Goal: Transaction & Acquisition: Purchase product/service

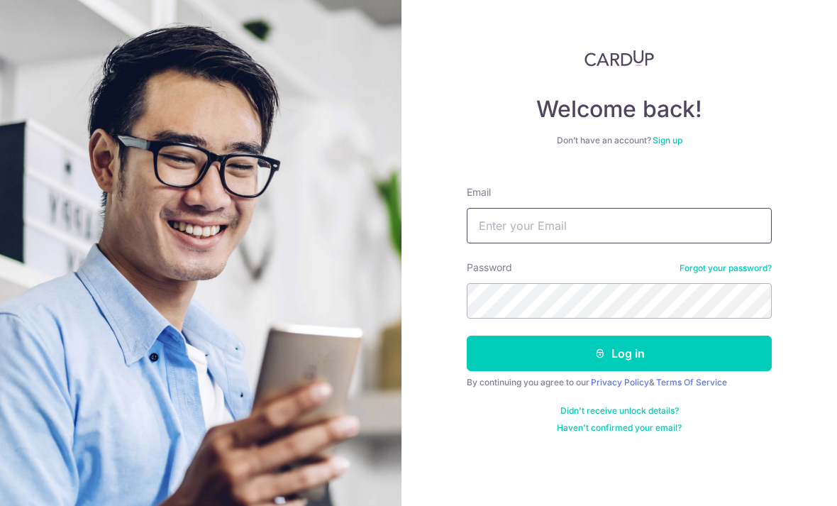
type input "[PERSON_NAME][EMAIL_ADDRESS][DOMAIN_NAME]"
click at [619, 353] on button "Log in" at bounding box center [619, 352] width 305 height 35
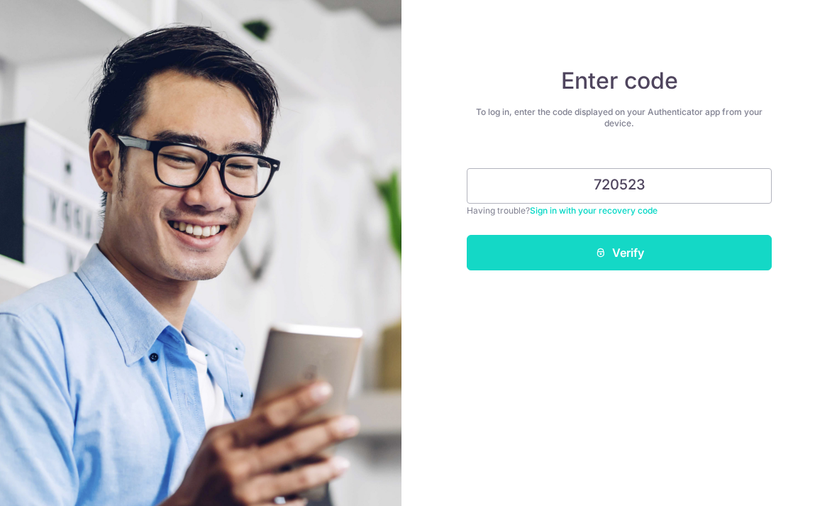
type input "720523"
click at [679, 252] on button "Verify" at bounding box center [619, 252] width 305 height 35
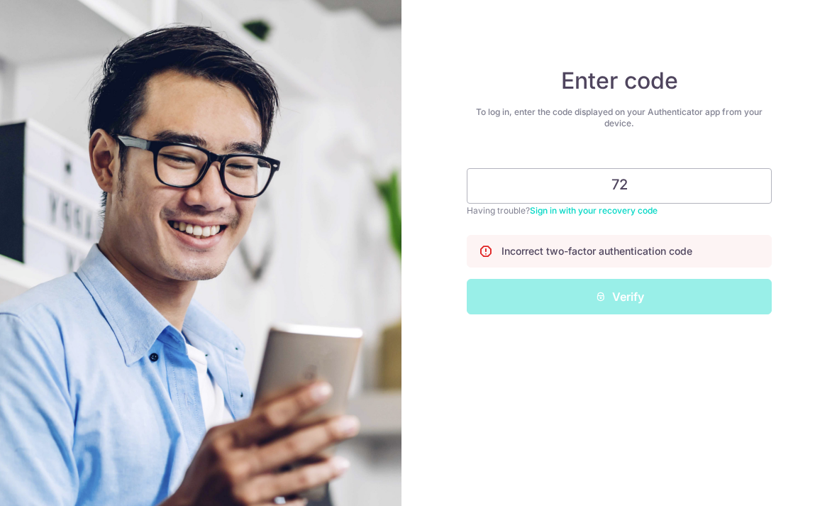
type input "7"
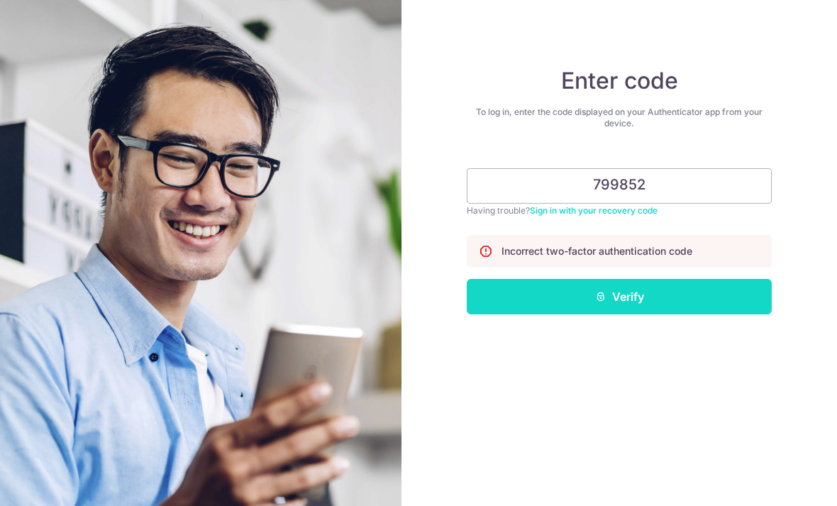
type input "799852"
click at [659, 296] on button "Verify" at bounding box center [619, 296] width 305 height 35
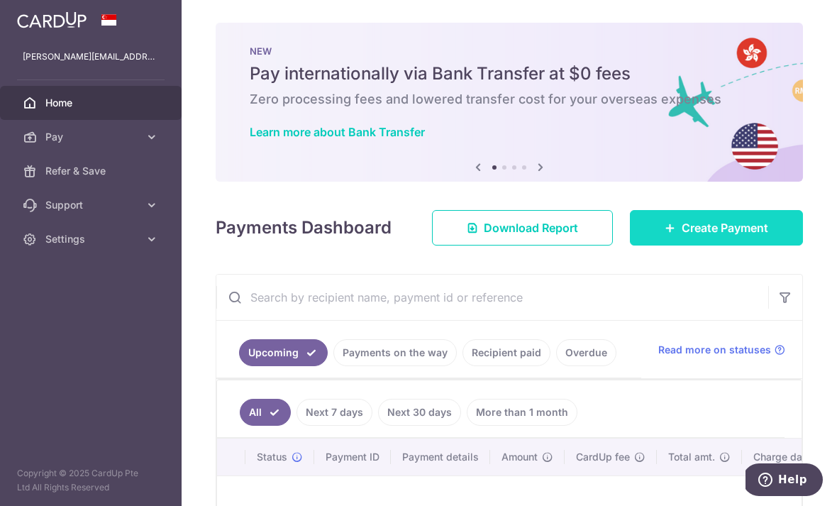
scroll to position [74, 0]
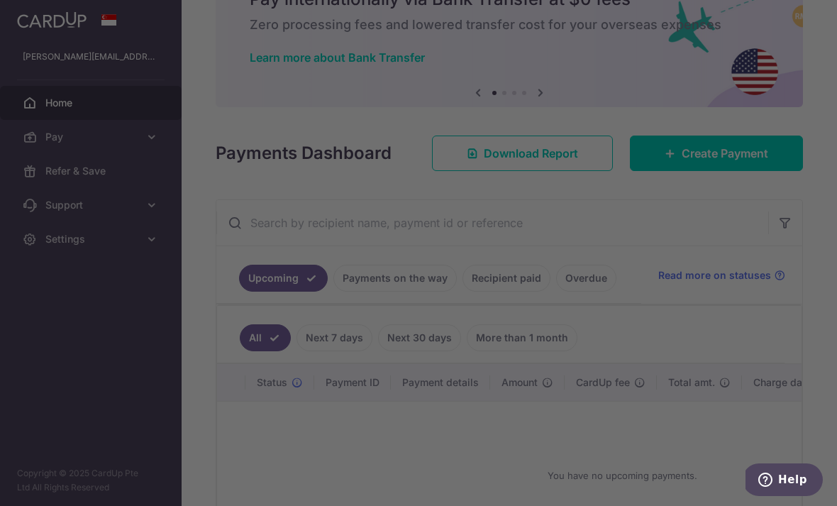
click at [719, 208] on div at bounding box center [422, 255] width 845 height 511
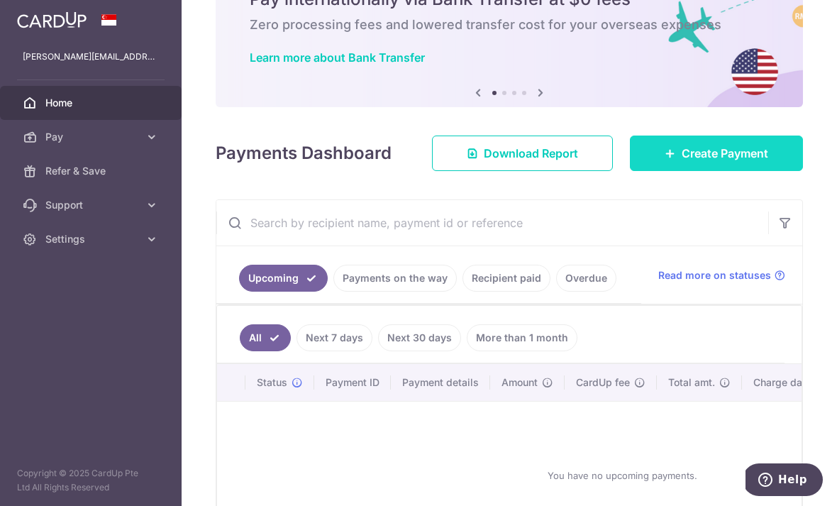
click at [706, 162] on span "Create Payment" at bounding box center [724, 153] width 87 height 17
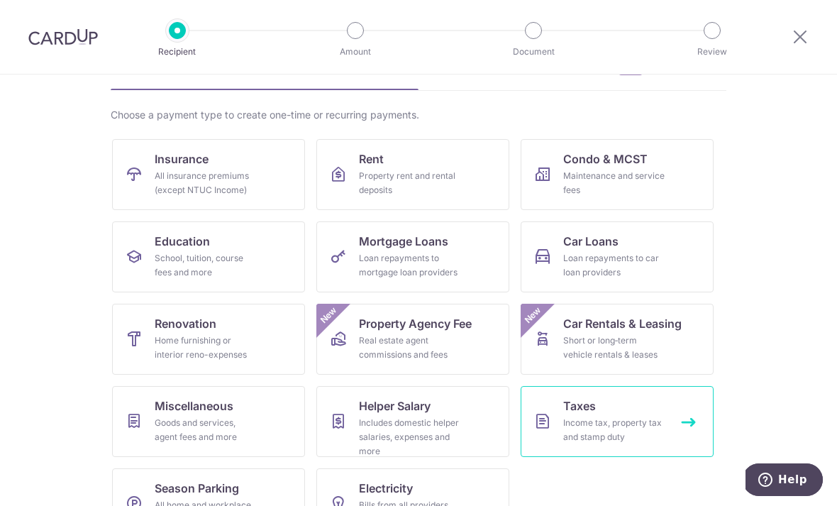
scroll to position [84, 0]
click at [615, 418] on div "Income tax, property tax and stamp duty" at bounding box center [614, 430] width 102 height 28
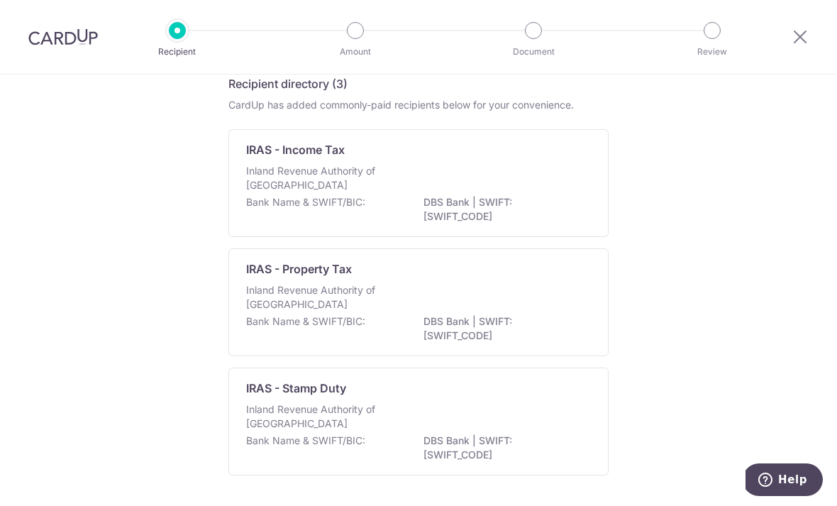
scroll to position [65, 0]
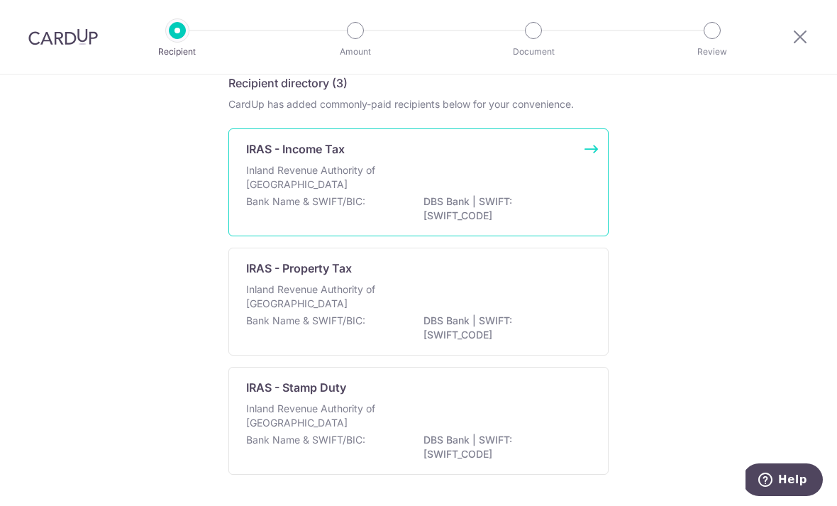
click at [438, 202] on p "DBS Bank | SWIFT: DBSSSGSGXXX" at bounding box center [502, 208] width 159 height 28
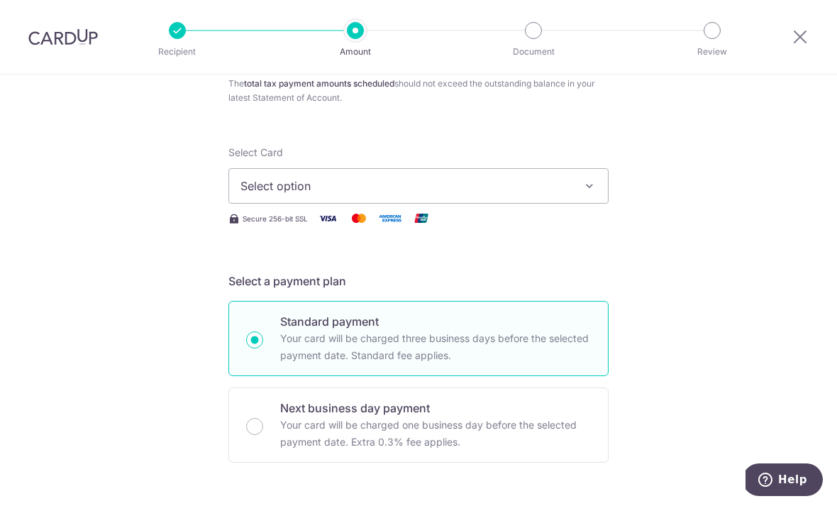
scroll to position [148, 0]
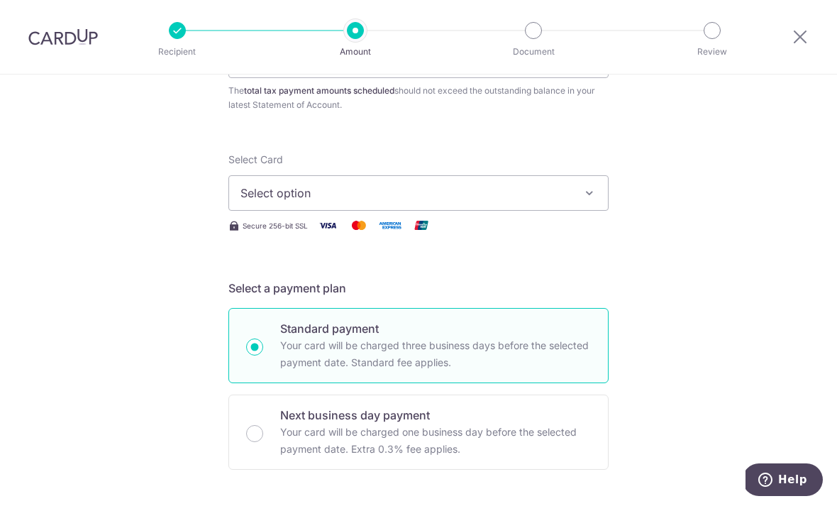
click at [323, 199] on span "Select option" at bounding box center [405, 192] width 330 height 17
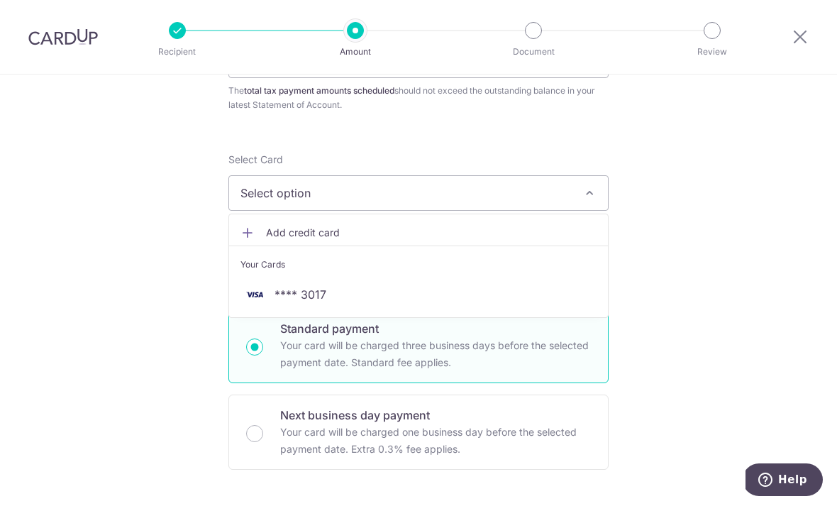
click at [333, 165] on div at bounding box center [418, 253] width 837 height 506
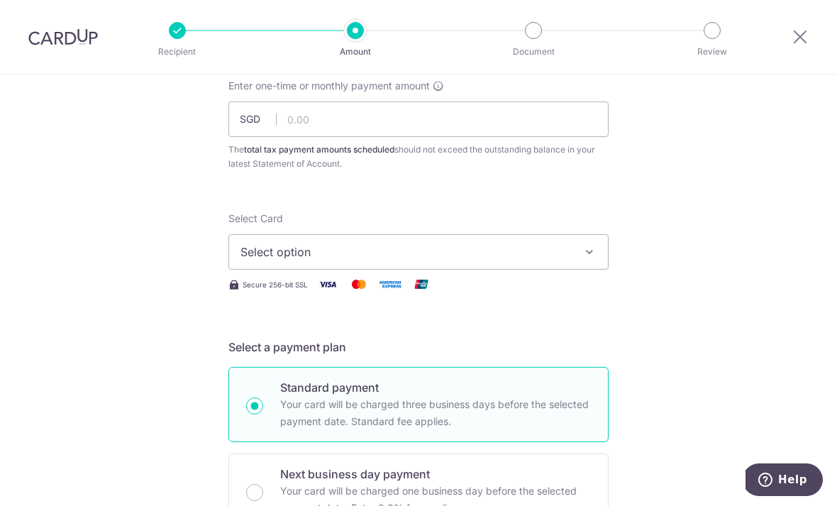
scroll to position [75, 0]
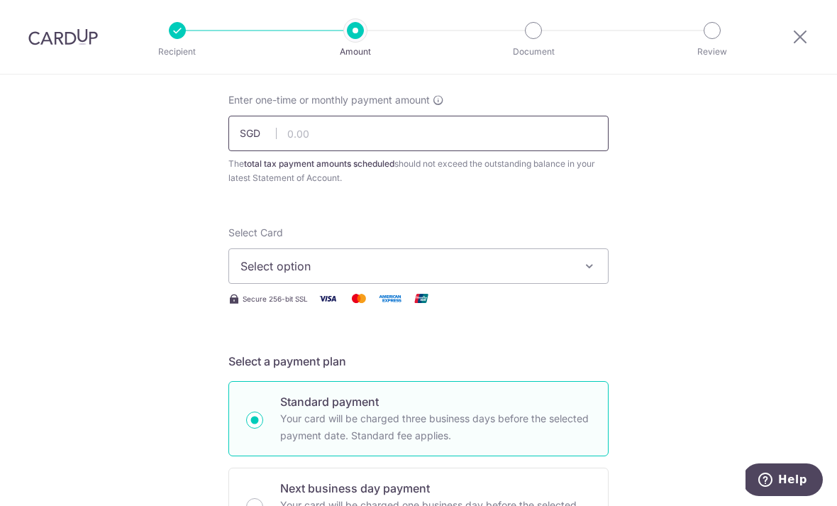
click at [342, 148] on input "text" at bounding box center [418, 133] width 380 height 35
click at [533, 284] on button "Select option" at bounding box center [418, 265] width 380 height 35
type input "30,411.19"
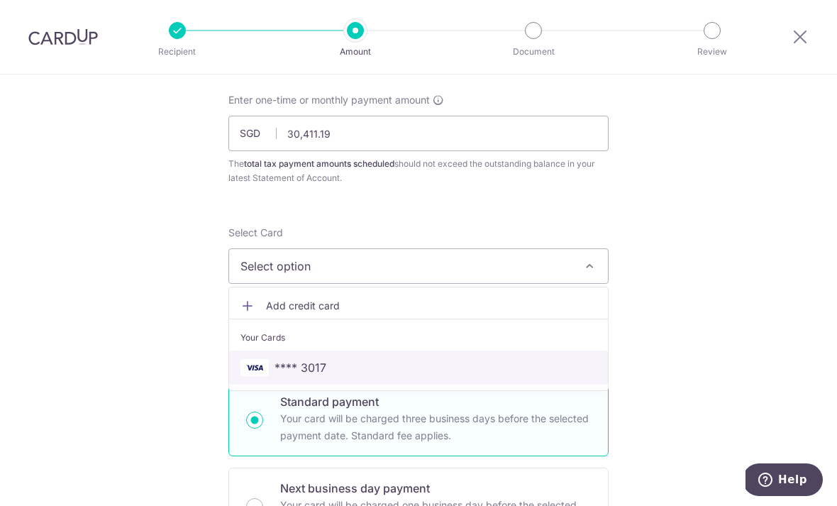
click at [332, 373] on span "**** 3017" at bounding box center [418, 367] width 356 height 17
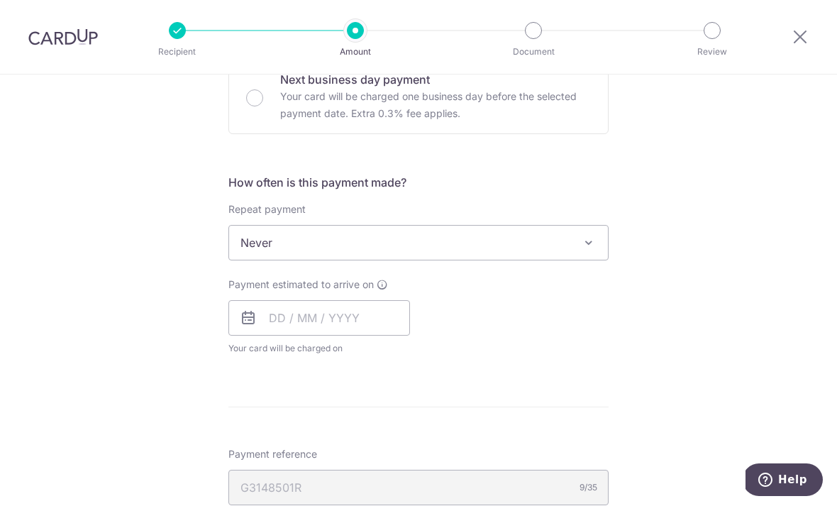
scroll to position [492, 0]
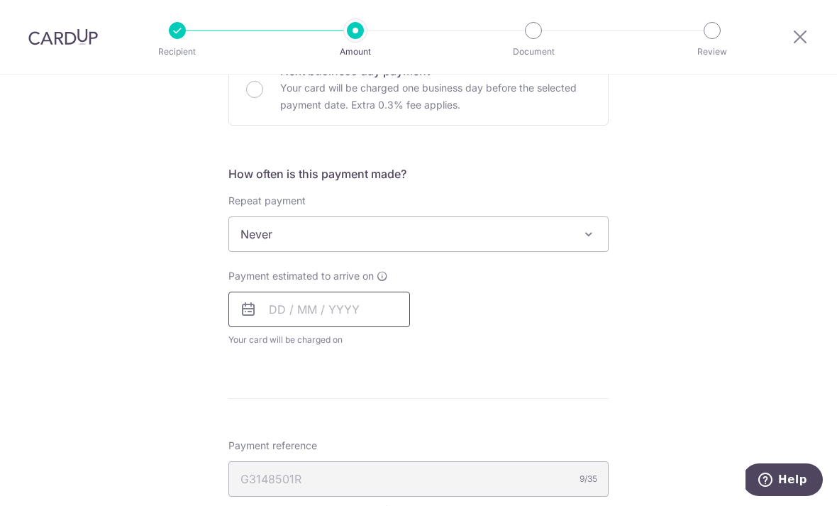
click at [277, 307] on input "text" at bounding box center [319, 308] width 182 height 35
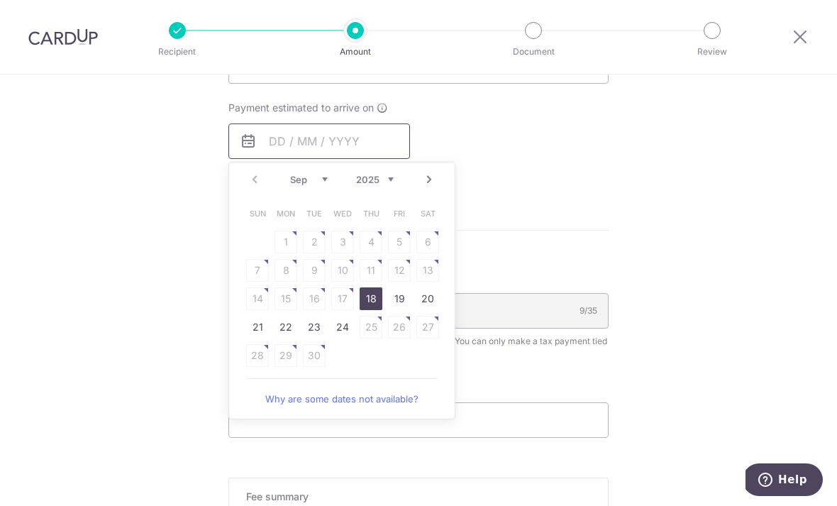
scroll to position [662, 0]
click at [372, 307] on link "18" at bounding box center [371, 297] width 23 height 23
type input "[DATE]"
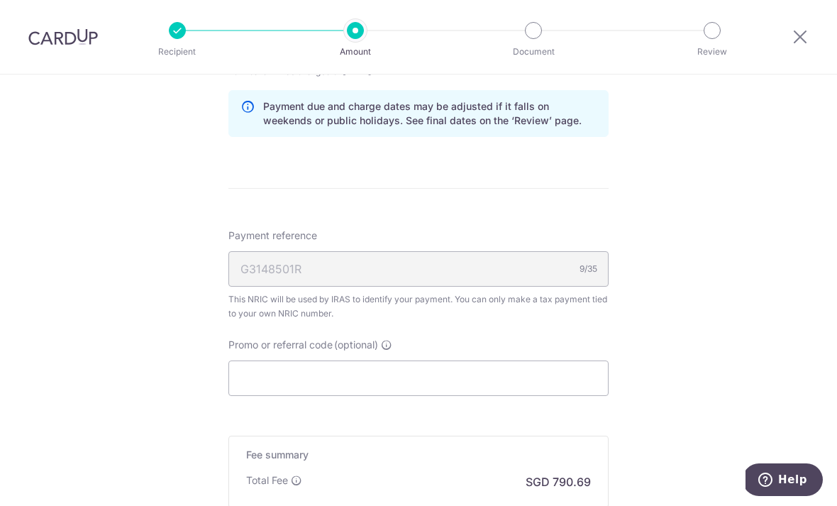
scroll to position [769, 0]
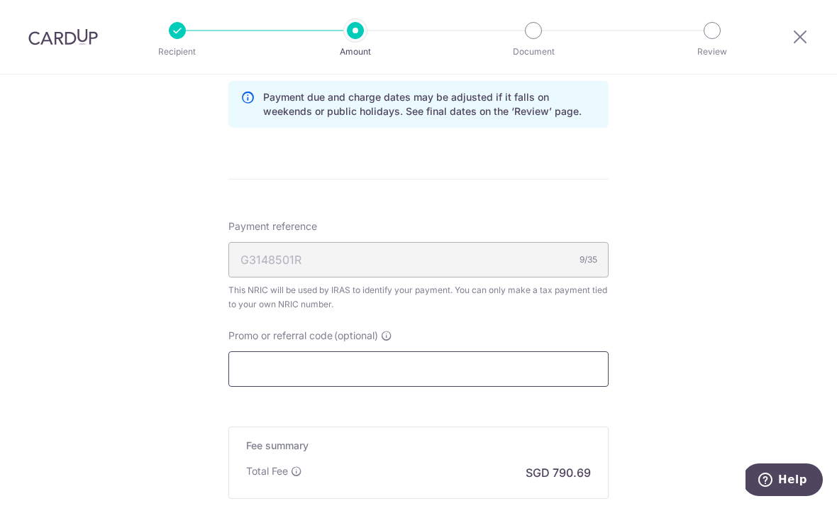
click at [356, 370] on input "Promo or referral code (optional)" at bounding box center [418, 368] width 380 height 35
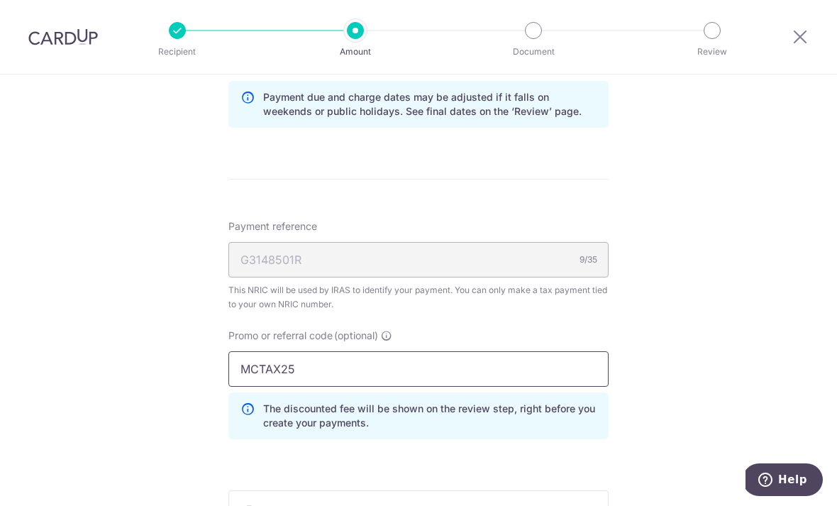
type input "MCTAX25"
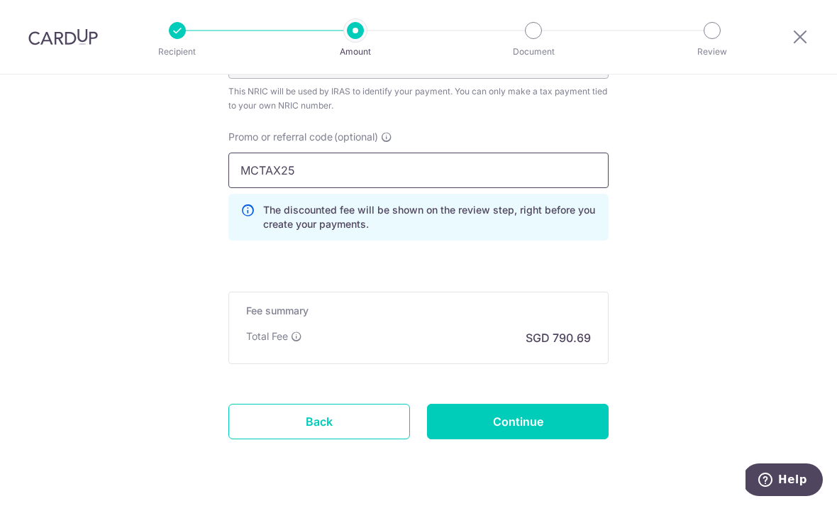
scroll to position [968, 0]
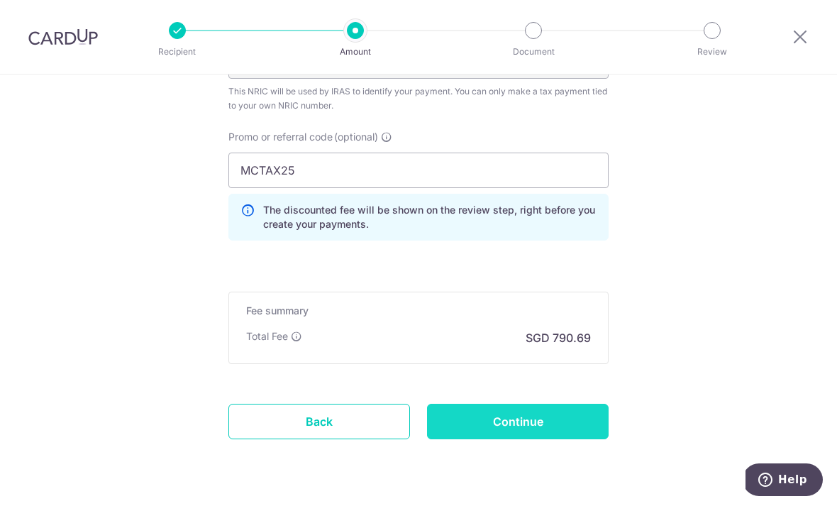
click at [521, 438] on input "Continue" at bounding box center [518, 421] width 182 height 35
type input "Create Schedule"
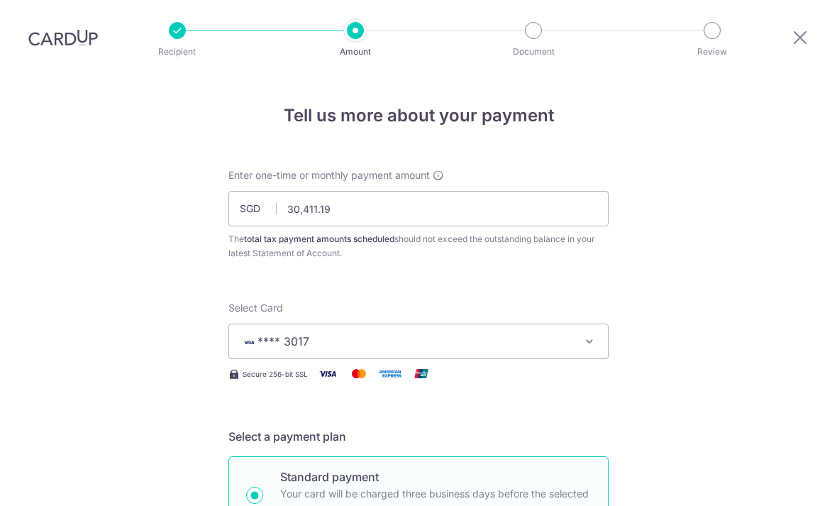
scroll to position [988, 0]
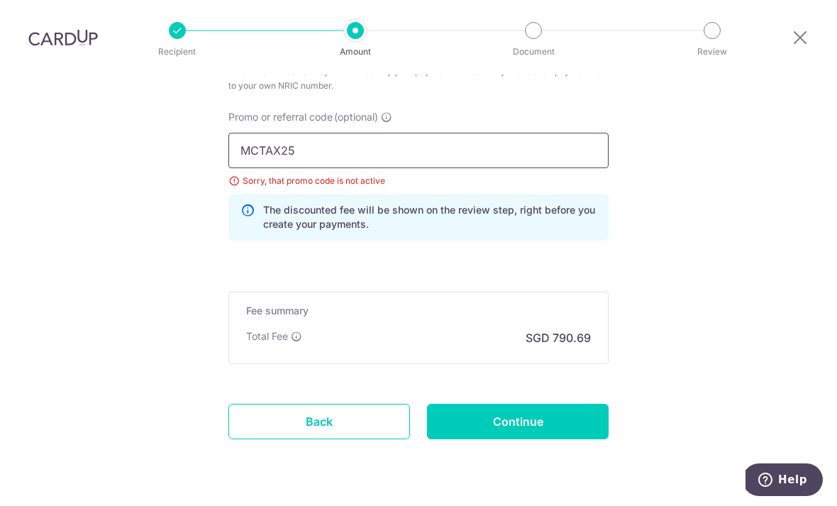
click at [323, 133] on input "MCTAX25" at bounding box center [418, 150] width 380 height 35
type input "M"
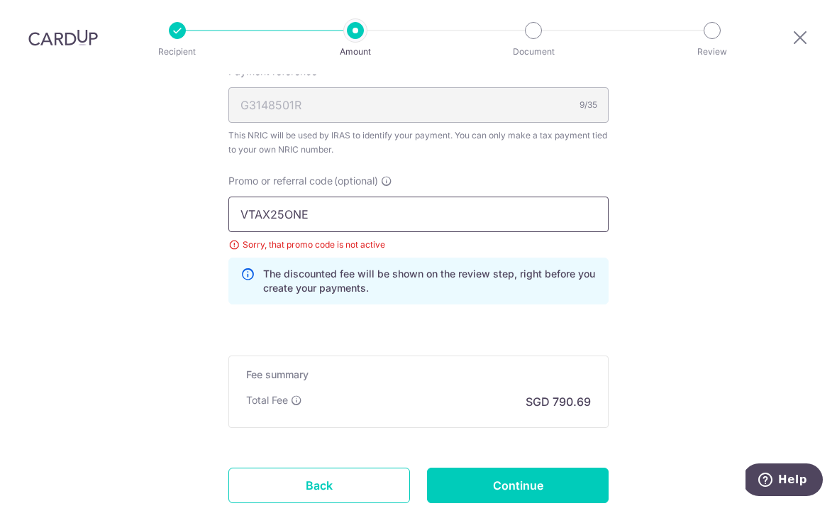
type input "VTAX25ONE"
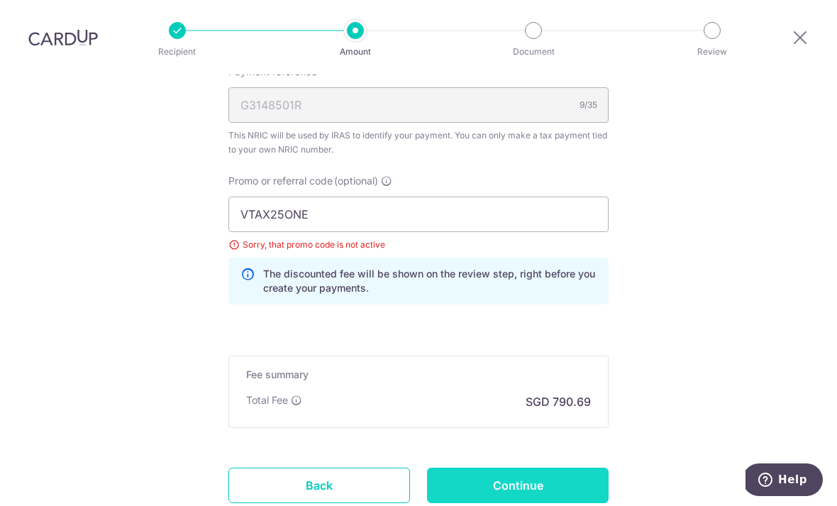
click at [543, 467] on input "Continue" at bounding box center [518, 484] width 182 height 35
type input "Update Schedule"
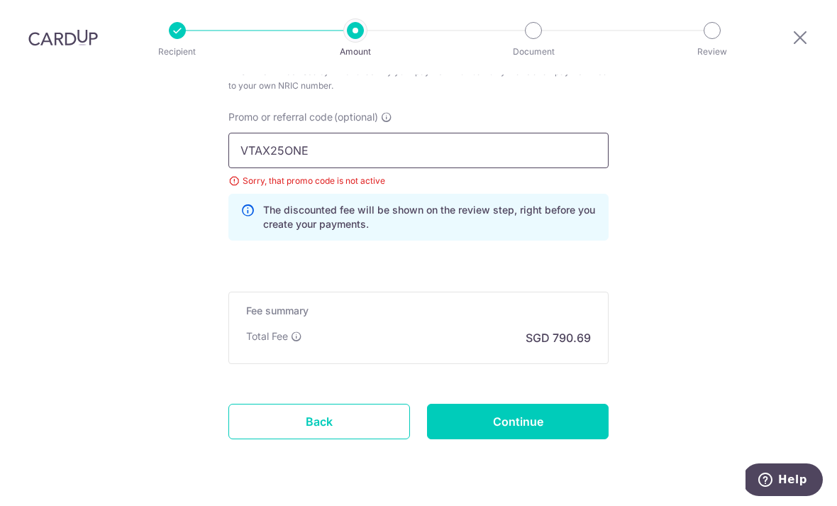
click at [326, 133] on input "VTAX25ONE" at bounding box center [418, 150] width 380 height 35
drag, startPoint x: 333, startPoint y: 108, endPoint x: 182, endPoint y: 89, distance: 152.9
type input "O"
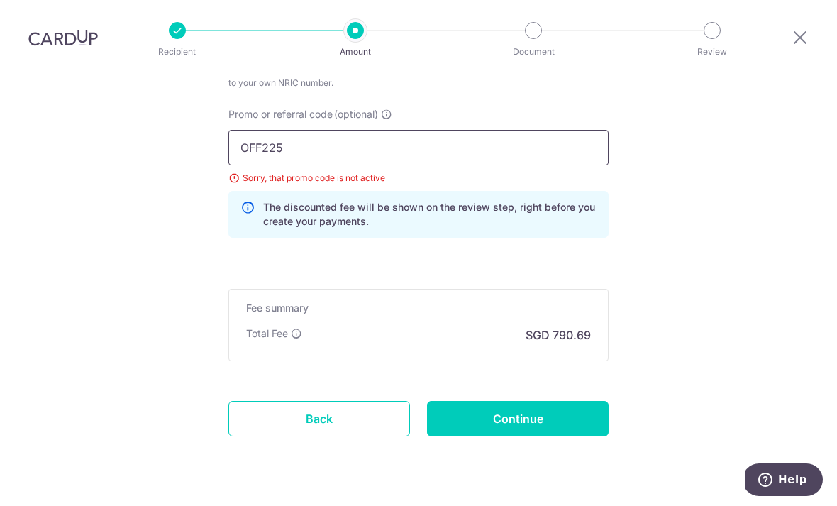
scroll to position [988, 0]
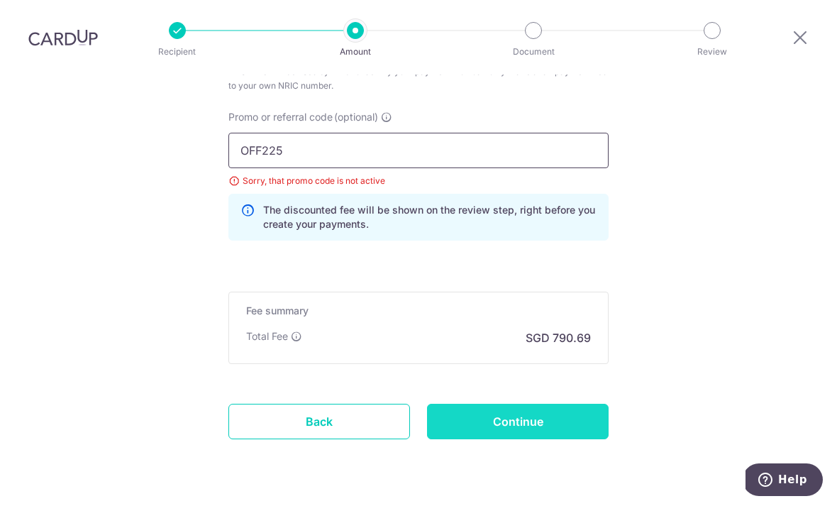
type input "OFF225"
click at [522, 404] on input "Continue" at bounding box center [518, 421] width 182 height 35
type input "Update Schedule"
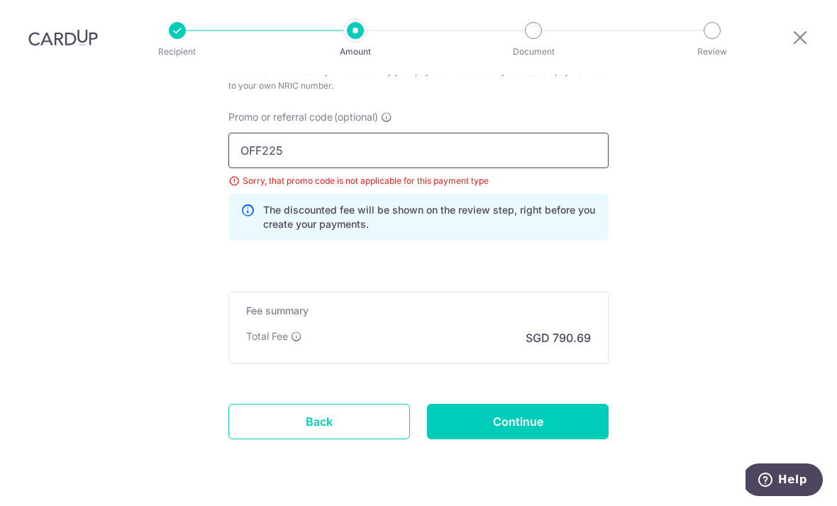
click at [340, 133] on input "OFF225" at bounding box center [418, 150] width 380 height 35
type input "O"
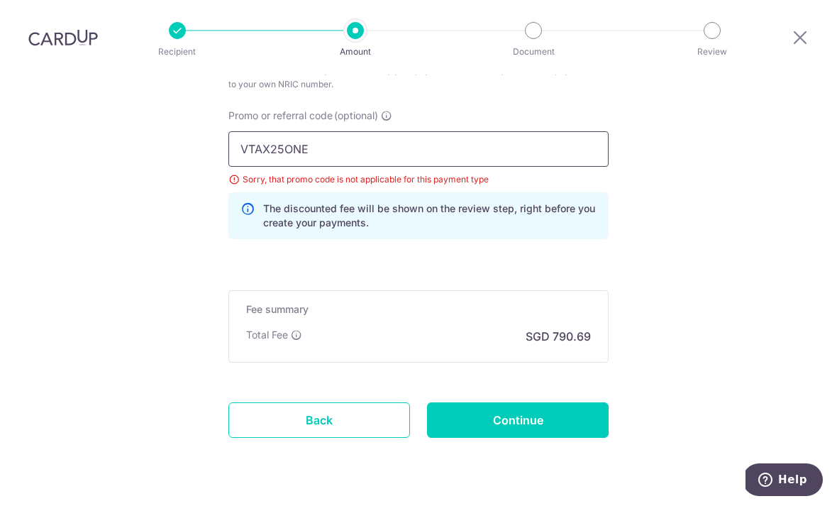
scroll to position [988, 0]
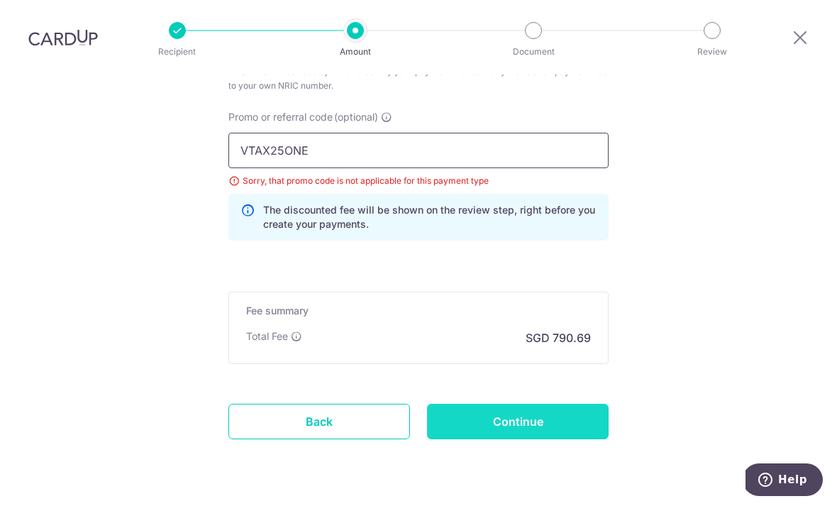
type input "VTAX25ONE"
click at [549, 404] on input "Continue" at bounding box center [518, 421] width 182 height 35
type input "Update Schedule"
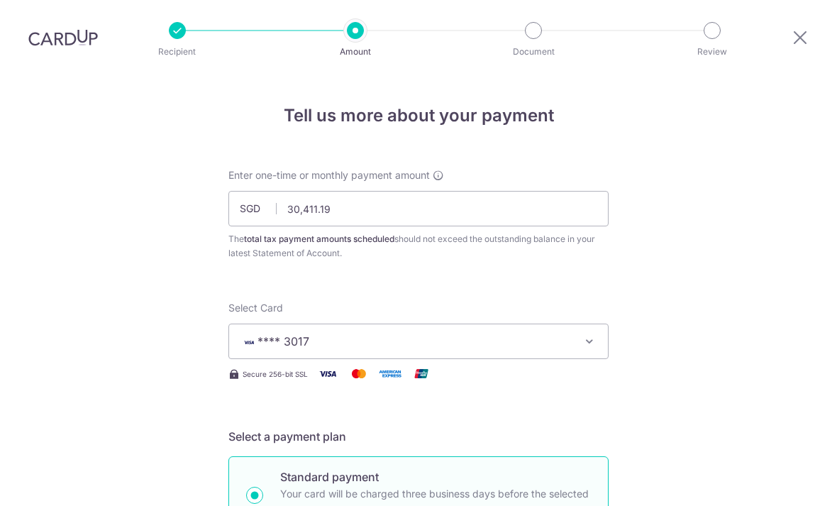
scroll to position [988, 0]
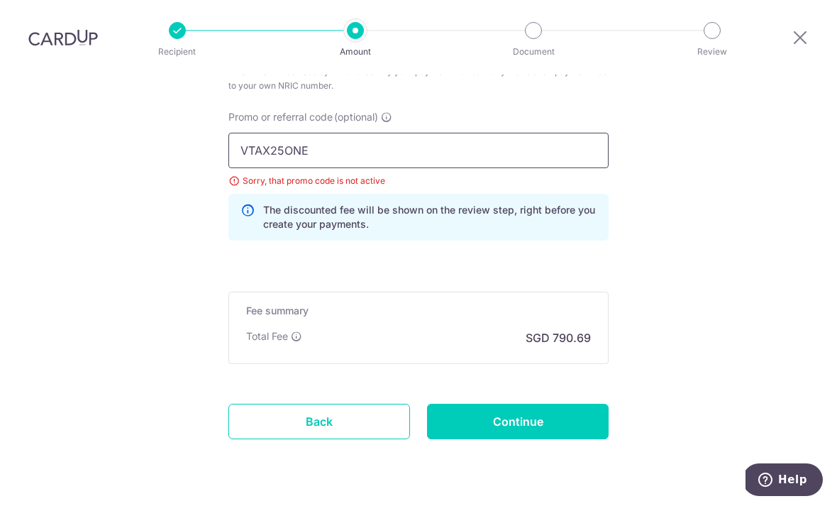
click at [361, 133] on input "VTAX25ONE" at bounding box center [418, 150] width 380 height 35
type input "V"
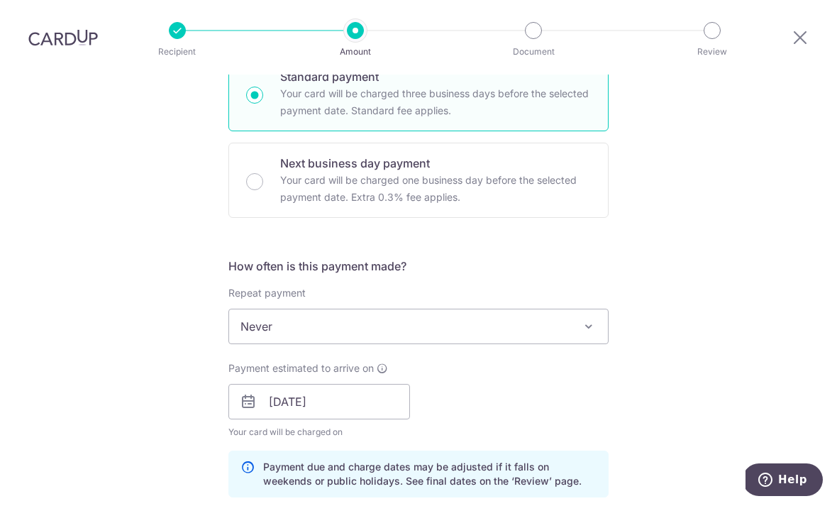
scroll to position [413, 0]
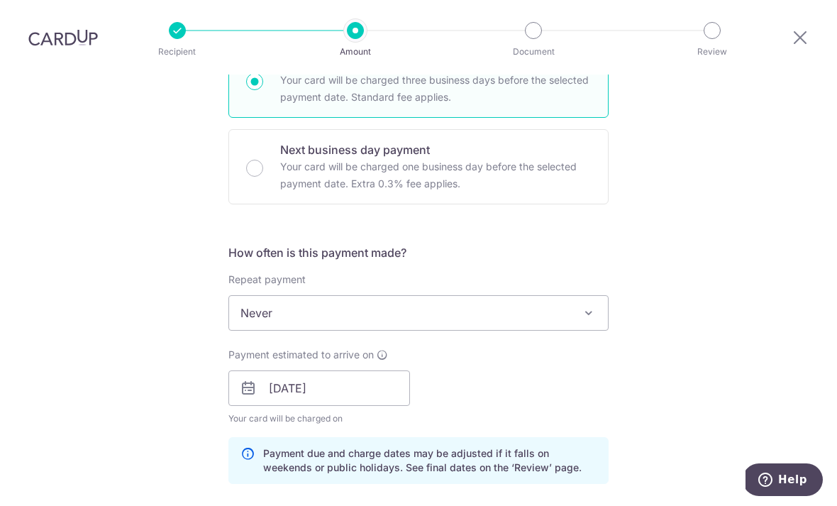
click at [291, 296] on span "Never" at bounding box center [418, 313] width 379 height 34
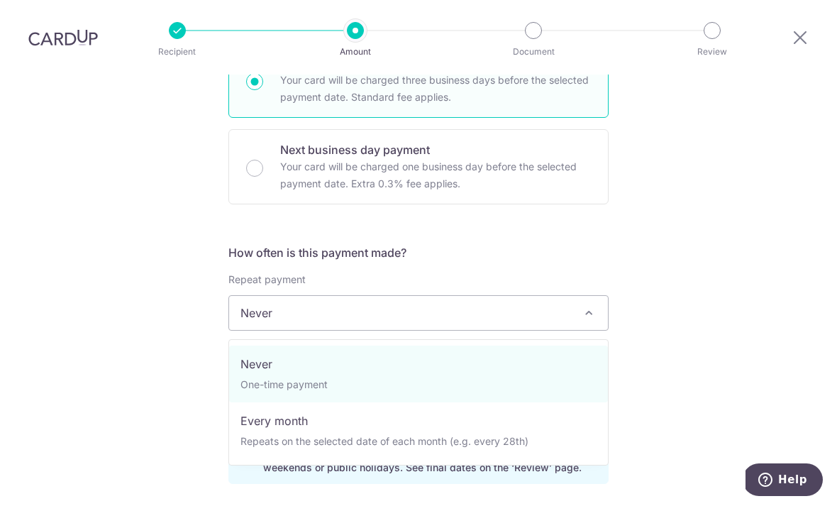
click at [768, 153] on div "Tell us more about your payment Enter one-time or monthly payment amount SGD 30…" at bounding box center [418, 358] width 837 height 1395
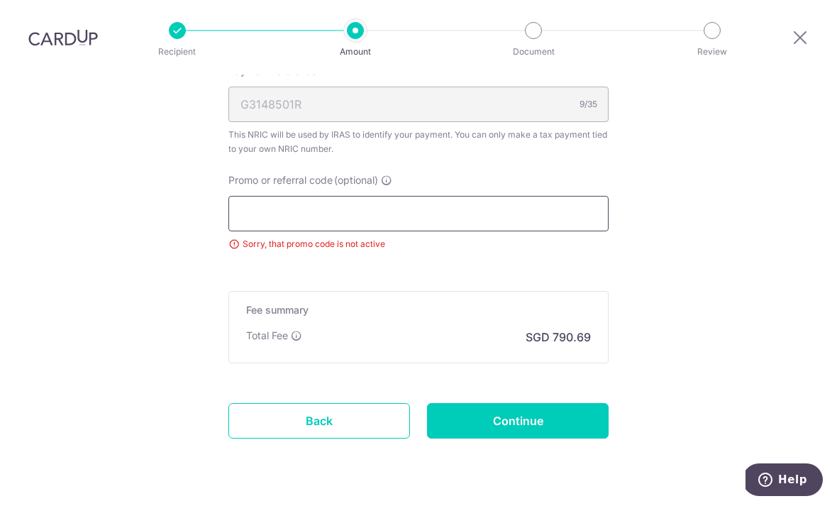
scroll to position [924, 0]
click at [367, 196] on input "Promo or referral code (optional)" at bounding box center [418, 213] width 380 height 35
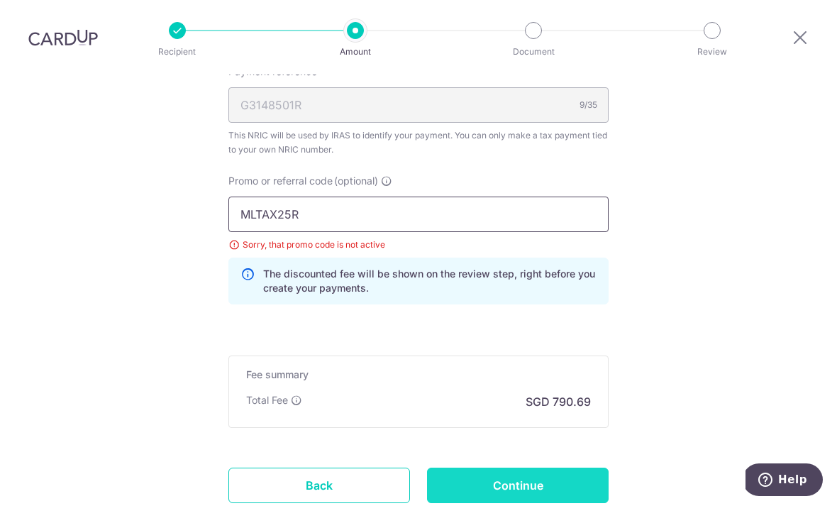
type input "MLTAX25R"
click at [543, 467] on input "Continue" at bounding box center [518, 484] width 182 height 35
type input "Update Schedule"
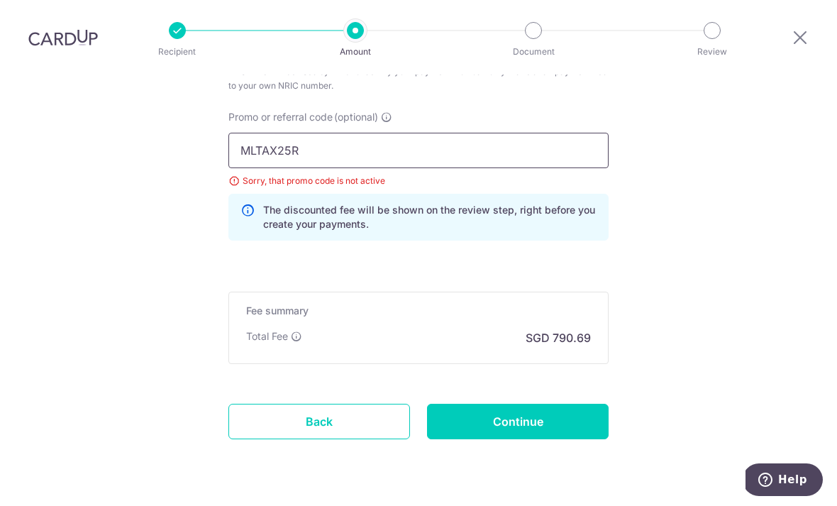
click at [359, 133] on input "MLTAX25R" at bounding box center [418, 150] width 380 height 35
type input "M"
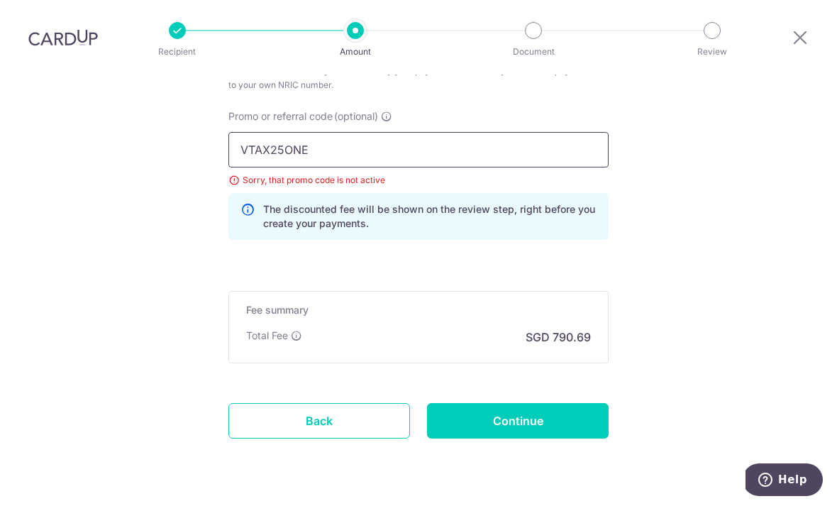
scroll to position [988, 0]
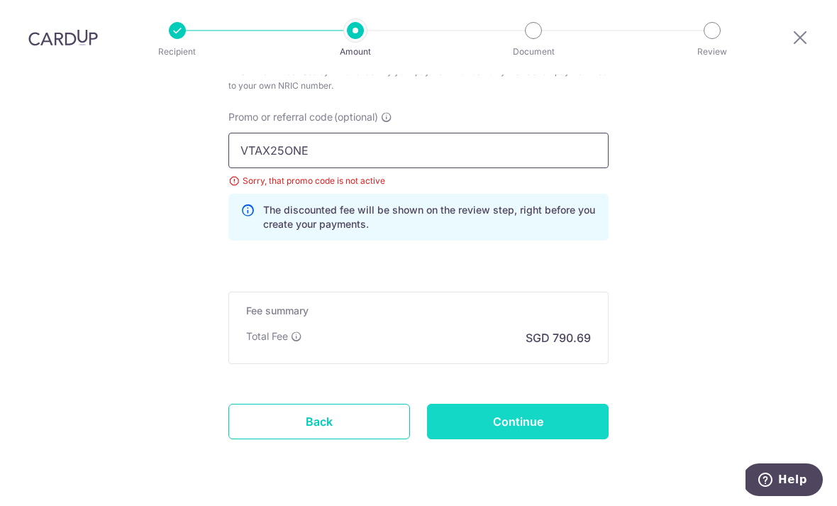
type input "VTAX25ONE"
click at [530, 404] on input "Continue" at bounding box center [518, 421] width 182 height 35
type input "Update Schedule"
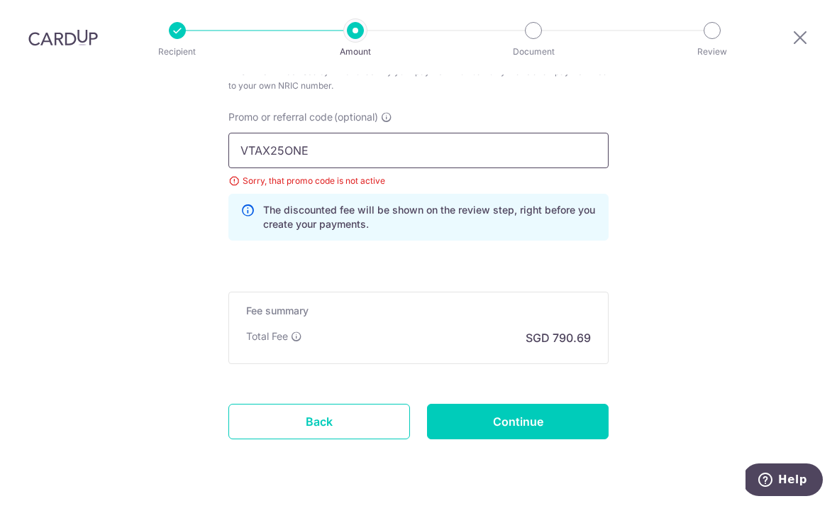
click at [389, 133] on input "VTAX25ONE" at bounding box center [418, 150] width 380 height 35
type input "V"
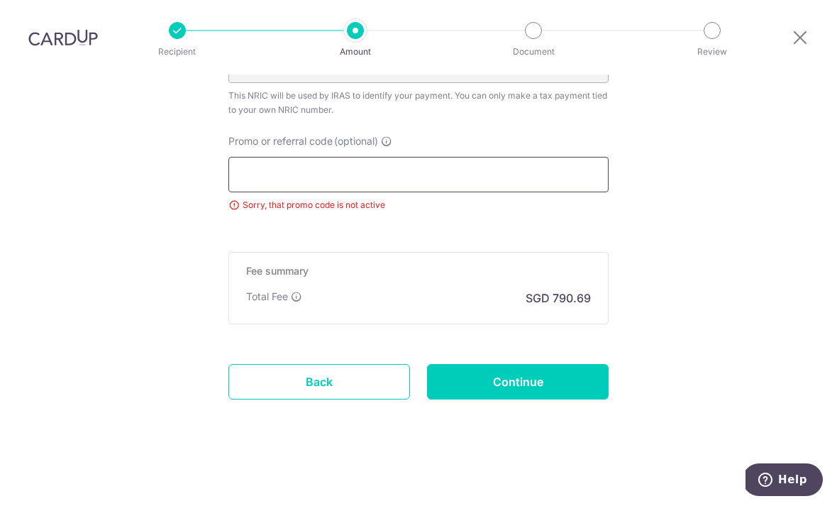
scroll to position [924, 0]
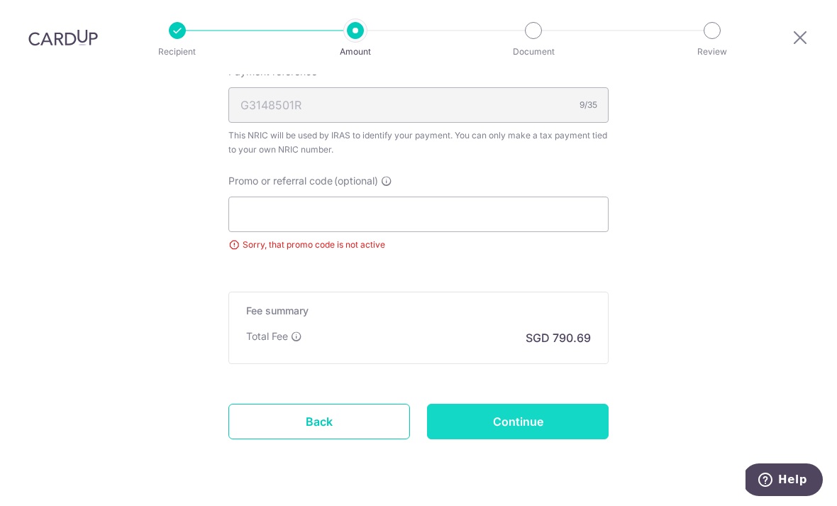
click at [532, 404] on input "Continue" at bounding box center [518, 421] width 182 height 35
type input "Update Schedule"
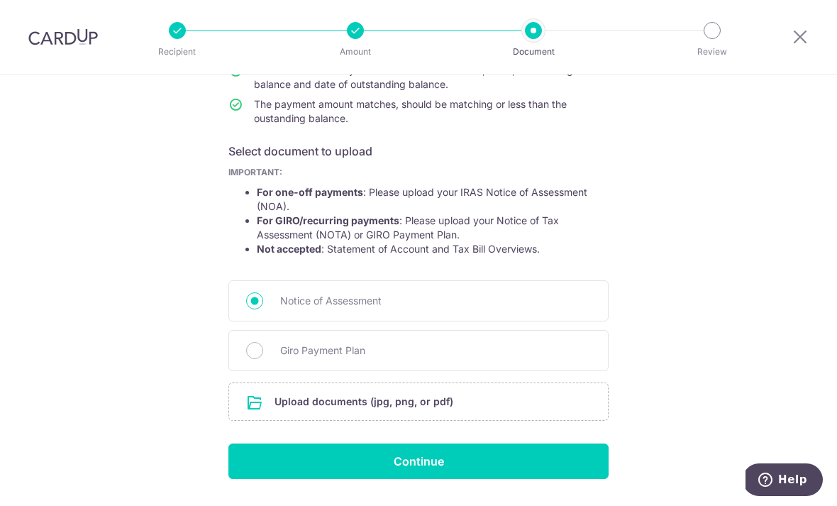
scroll to position [179, 0]
click at [404, 405] on input "file" at bounding box center [418, 401] width 379 height 37
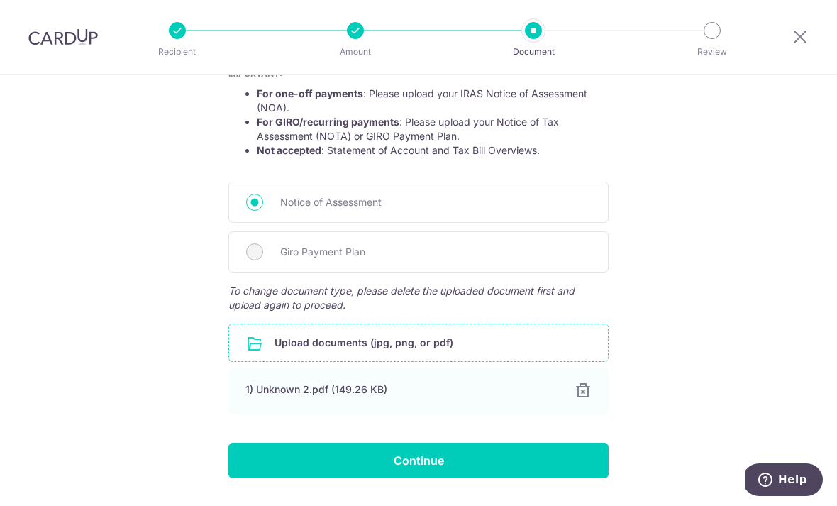
scroll to position [277, 0]
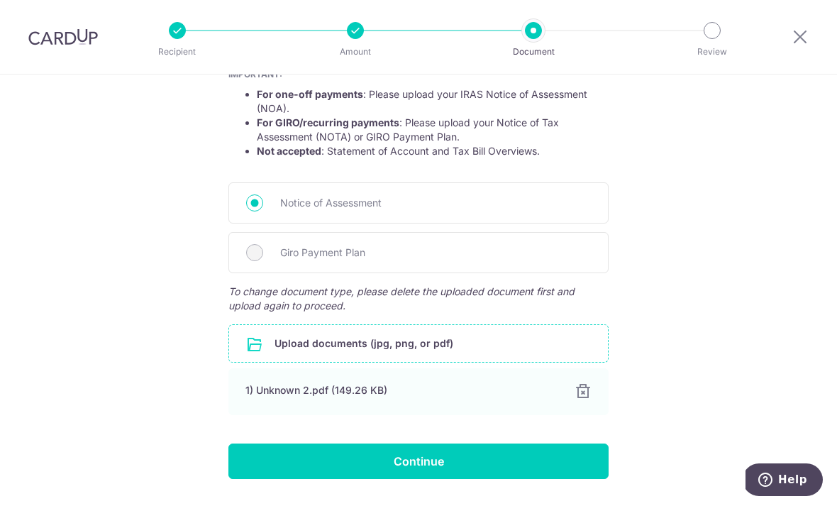
click at [345, 351] on input "file" at bounding box center [418, 343] width 379 height 37
click at [333, 347] on input "file" at bounding box center [418, 343] width 379 height 37
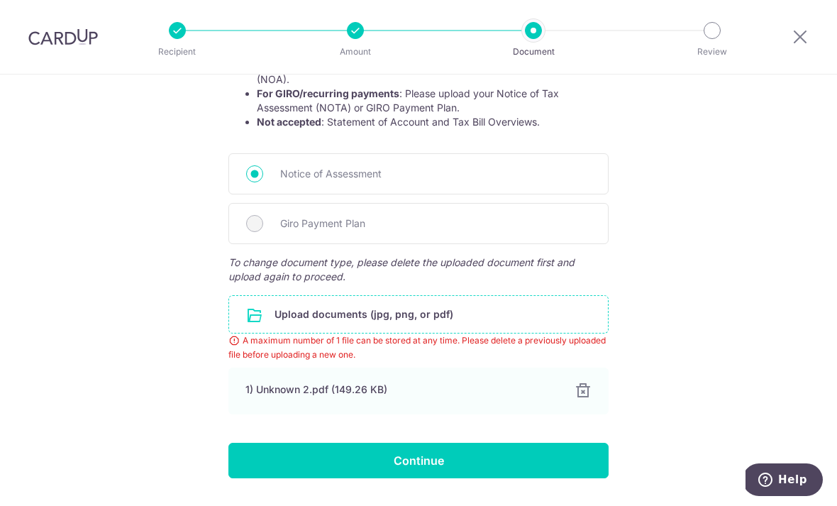
scroll to position [305, 0]
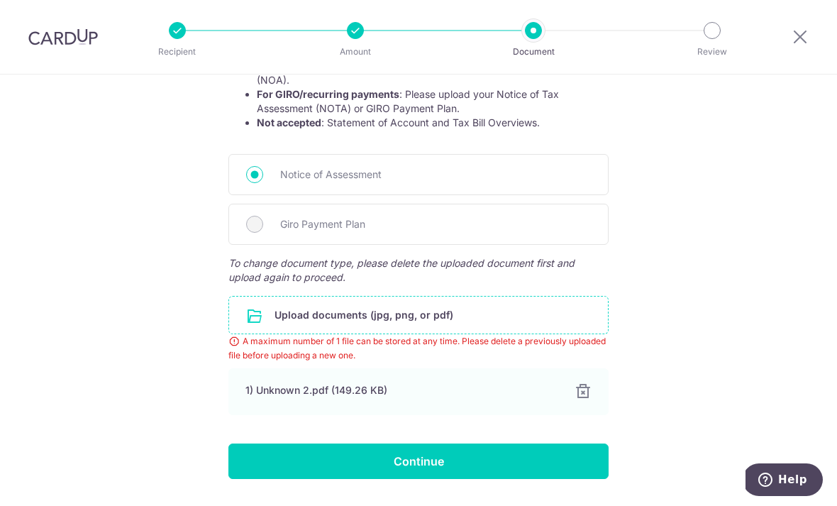
click at [333, 324] on input "file" at bounding box center [418, 314] width 379 height 37
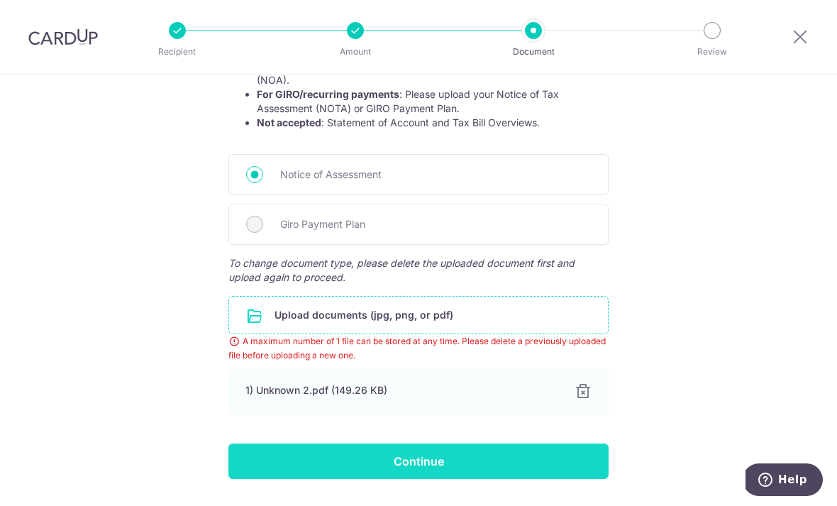
click at [430, 465] on input "Continue" at bounding box center [418, 460] width 380 height 35
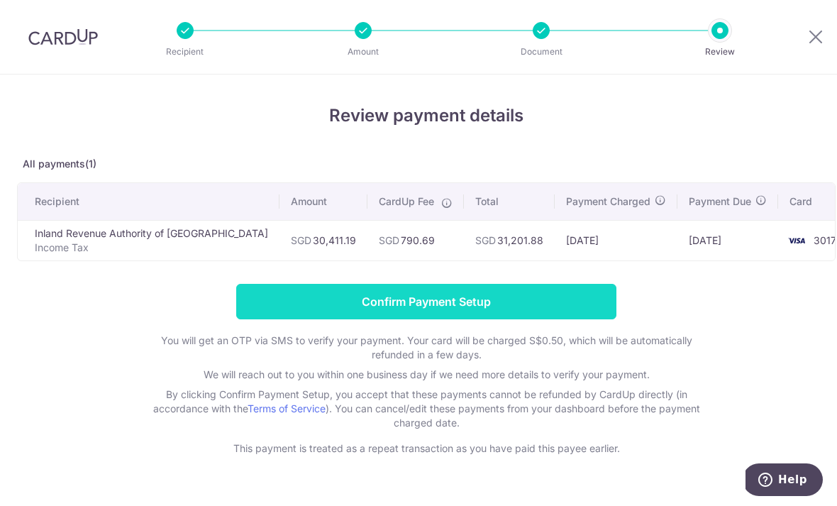
click at [397, 306] on input "Confirm Payment Setup" at bounding box center [426, 301] width 380 height 35
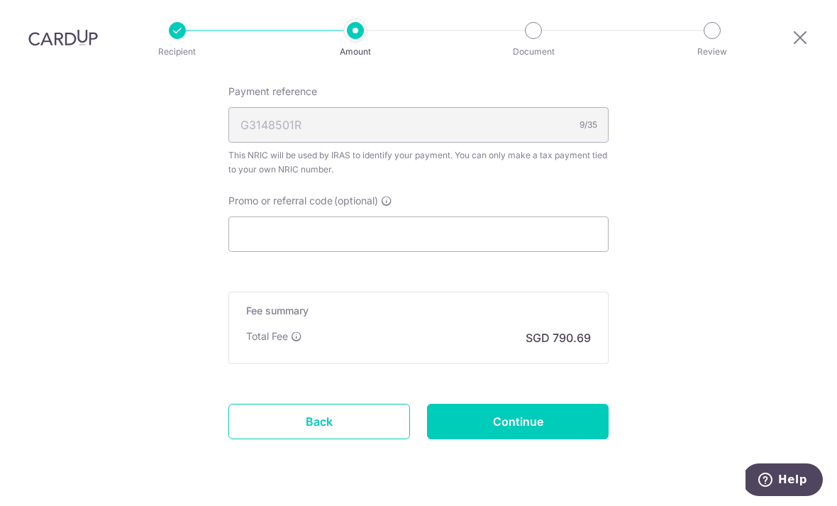
scroll to position [961, 0]
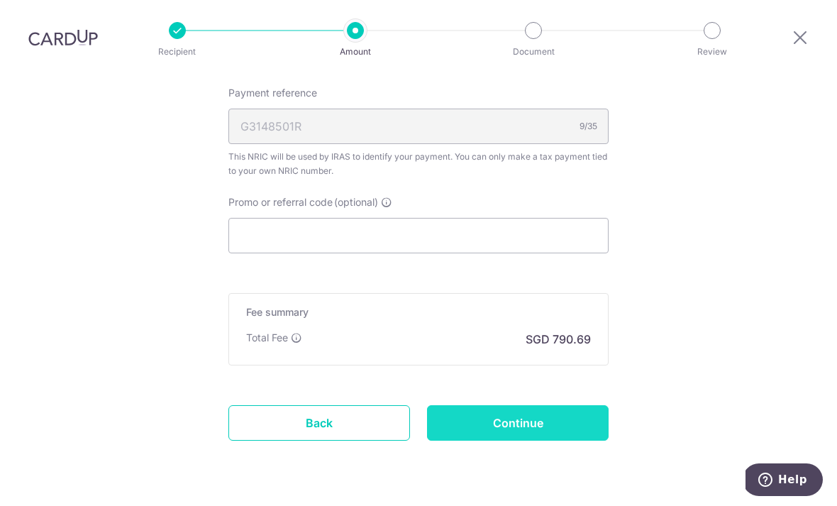
click at [529, 405] on input "Continue" at bounding box center [518, 422] width 182 height 35
type input "Update Schedule"
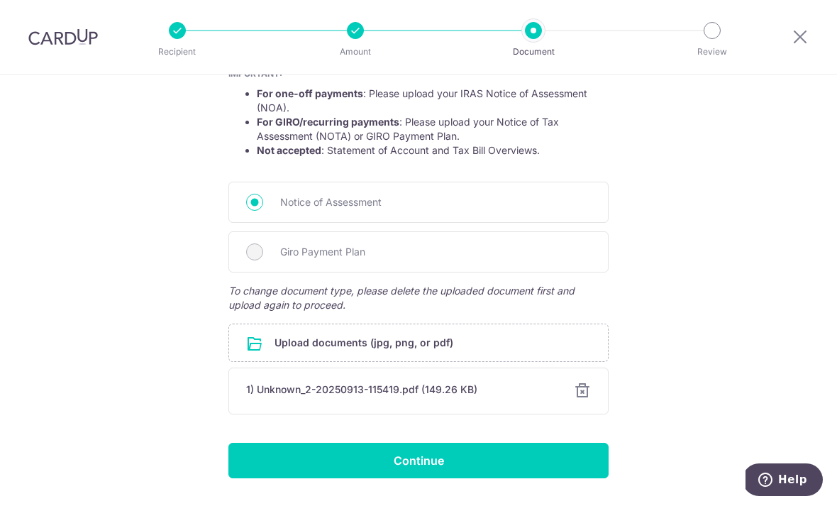
scroll to position [277, 0]
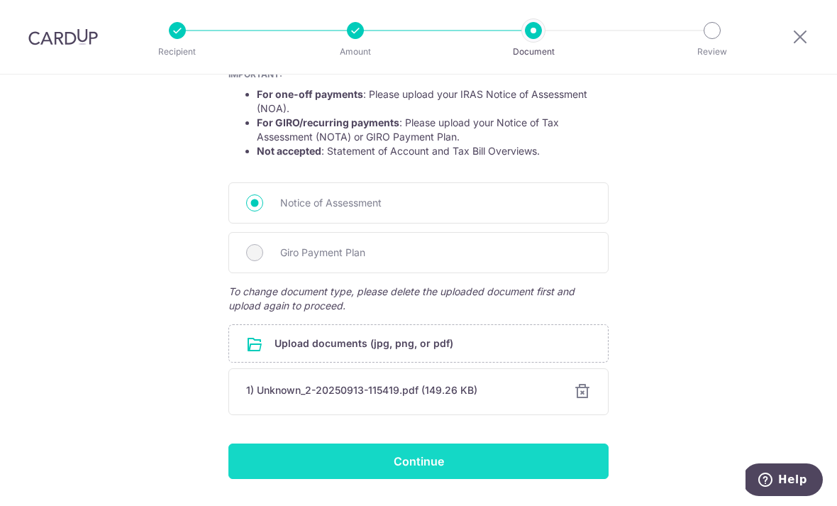
click at [425, 469] on input "Continue" at bounding box center [418, 460] width 380 height 35
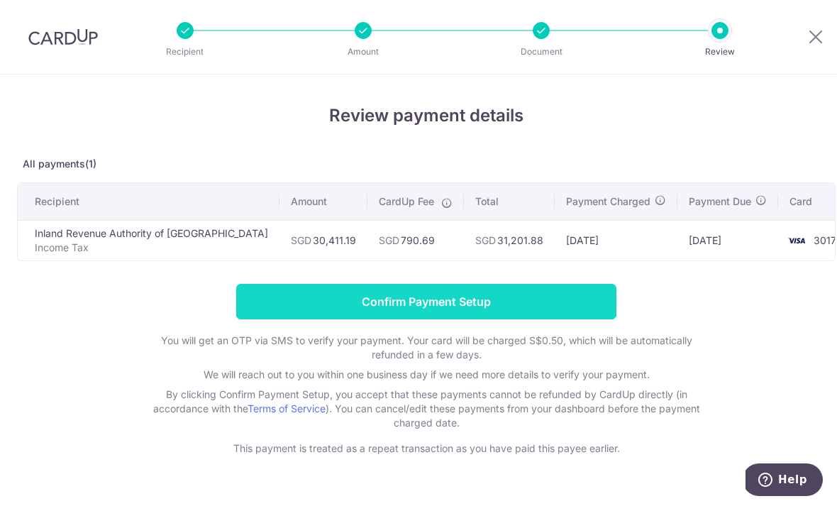
click at [466, 301] on input "Confirm Payment Setup" at bounding box center [426, 301] width 380 height 35
